Goal: Information Seeking & Learning: Learn about a topic

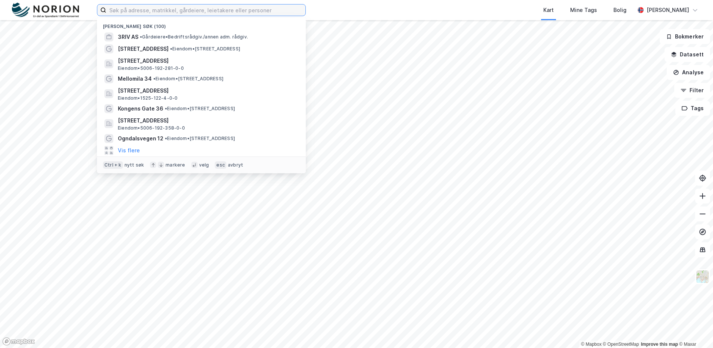
click at [179, 9] on input at bounding box center [205, 9] width 199 height 11
paste input "[STREET_ADDRESS]"
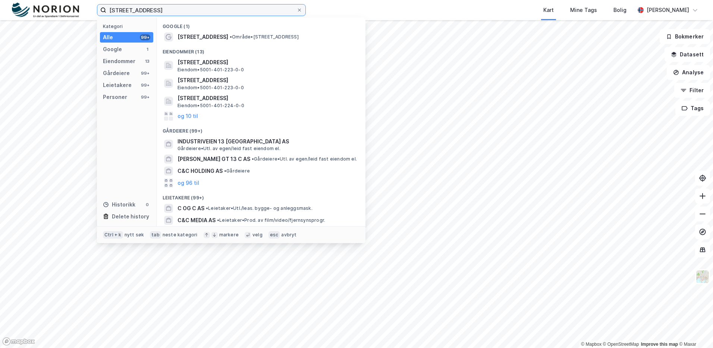
drag, startPoint x: 165, startPoint y: 12, endPoint x: 379, endPoint y: 6, distance: 213.8
click at [378, 6] on div "[STREET_ADDRESS] Kategori Alle 99+ Google 1 Eiendommer 13 Gårdeiere 99+ Leietak…" at bounding box center [356, 10] width 713 height 20
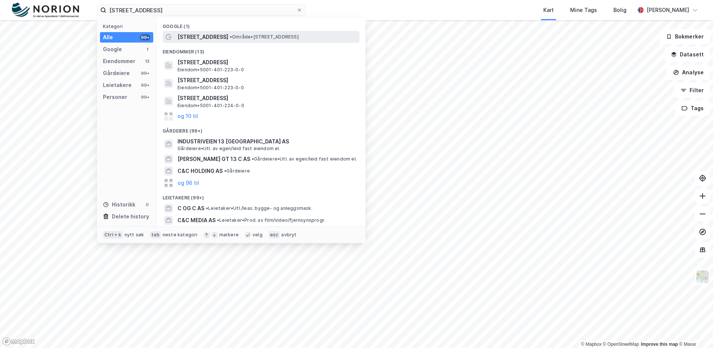
click at [233, 40] on div "[STREET_ADDRESS] • Område • [STREET_ADDRESS]" at bounding box center [268, 36] width 181 height 9
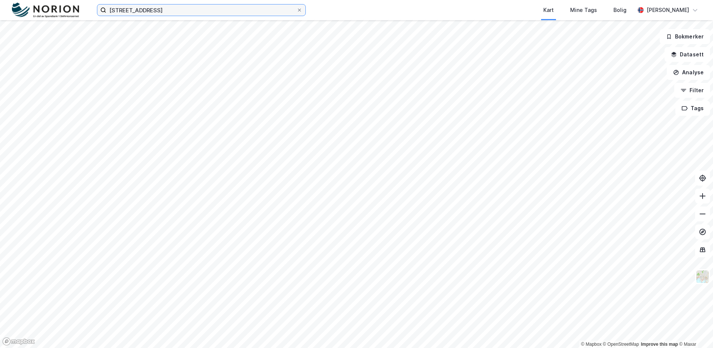
click at [224, 11] on input "[STREET_ADDRESS]" at bounding box center [201, 9] width 190 height 11
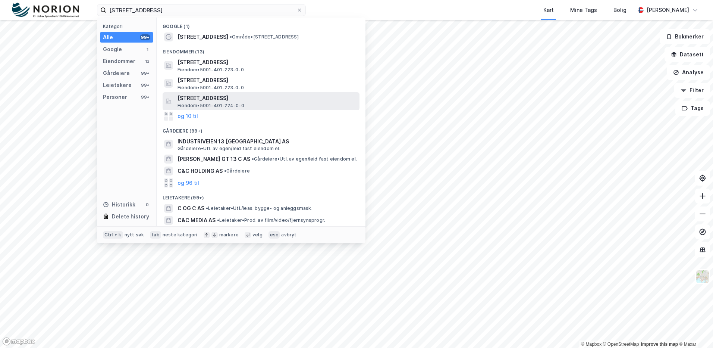
click at [243, 98] on span "[STREET_ADDRESS]" at bounding box center [267, 98] width 179 height 9
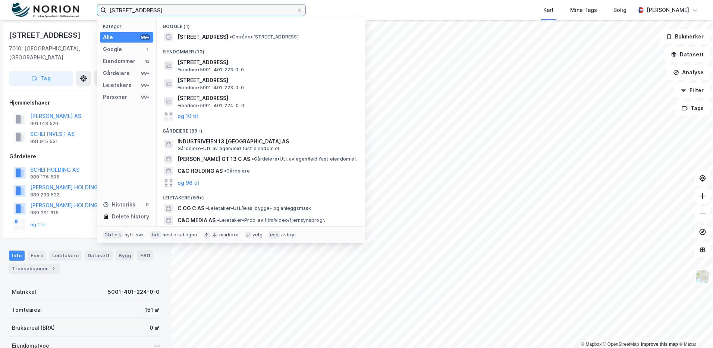
drag, startPoint x: 167, startPoint y: 2, endPoint x: -25, endPoint y: 9, distance: 191.8
click at [0, 9] on html "[STREET_ADDRESS] Kategori Alle 99+ Google 1 Eiendommer 13 Gårdeiere 99+ Leietak…" at bounding box center [356, 174] width 713 height 348
paste input "5001-406/534/0/0"
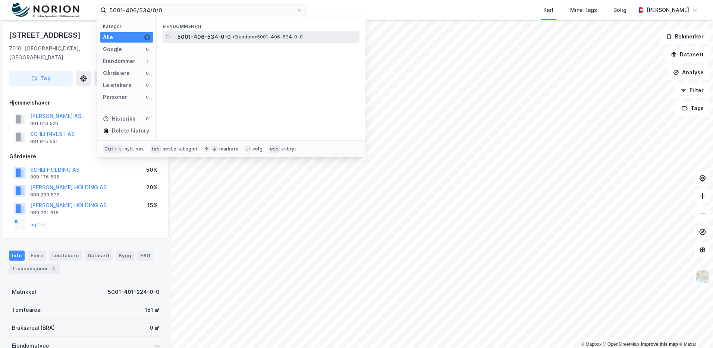
click at [206, 38] on span "5001-406-534-0-0" at bounding box center [204, 36] width 53 height 9
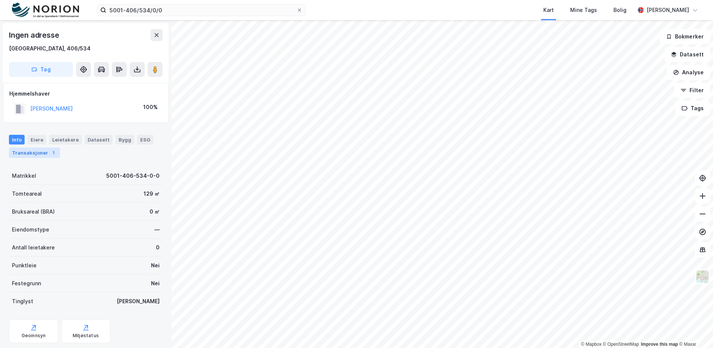
click at [26, 157] on div "Transaksjoner 1" at bounding box center [34, 152] width 51 height 10
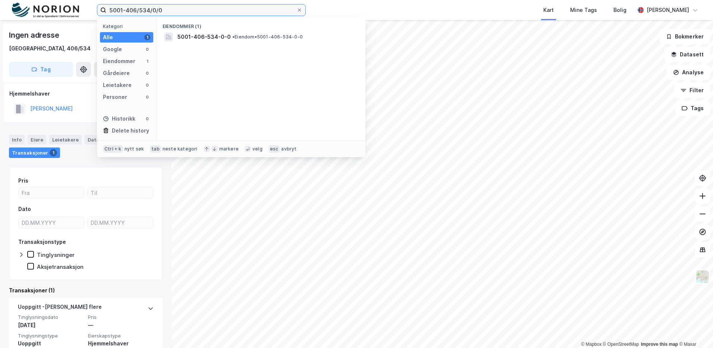
drag, startPoint x: 163, startPoint y: 9, endPoint x: 50, endPoint y: 8, distance: 113.0
click at [50, 8] on div "5001-406/534/0/0 Kategori Alle 1 Google 0 Eiendommer 1 Gårdeiere 0 Leietakere 0…" at bounding box center [356, 10] width 713 height 20
paste input "9/537/0/"
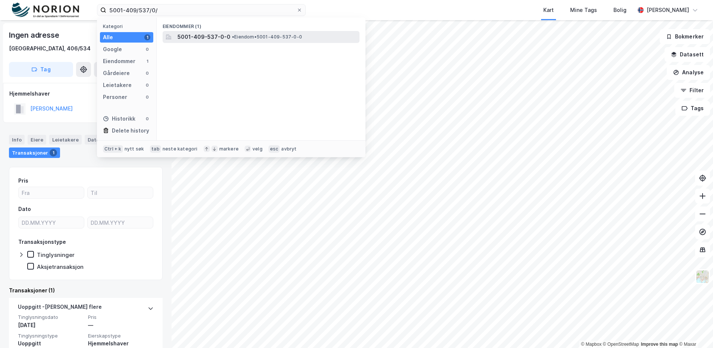
click at [191, 38] on span "5001-409-537-0-0" at bounding box center [204, 36] width 53 height 9
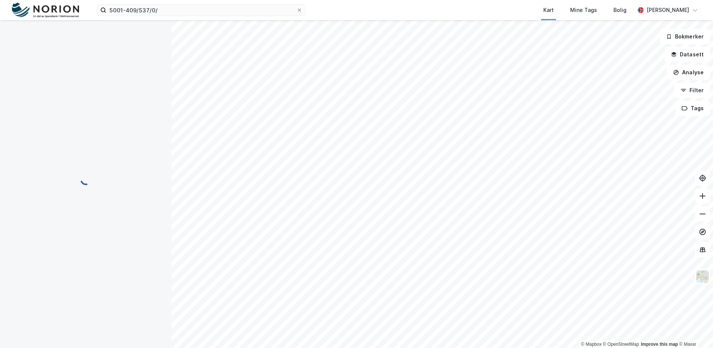
scroll to position [0, 0]
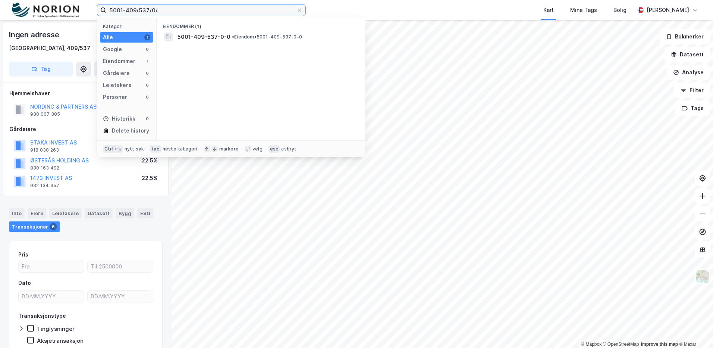
drag, startPoint x: 182, startPoint y: 9, endPoint x: 65, endPoint y: 10, distance: 116.7
click at [65, 10] on div "5001-409/537/0/ Kategori Alle 1 Google 0 Eiendommer 1 Gårdeiere 0 Leietakere 0 …" at bounding box center [356, 10] width 713 height 20
paste input "[STREET_ADDRESS],"
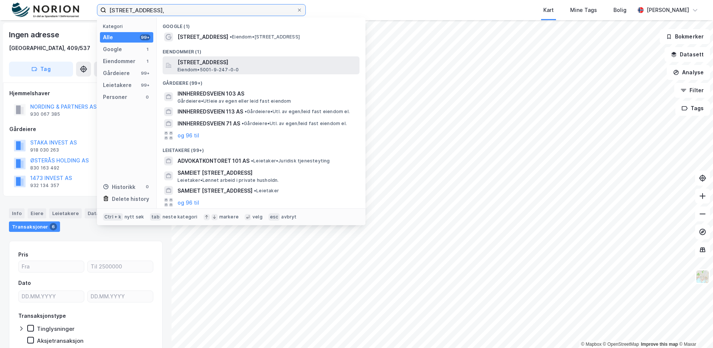
type input "[STREET_ADDRESS],"
click at [216, 65] on span "[STREET_ADDRESS]" at bounding box center [267, 62] width 179 height 9
